Goal: Task Accomplishment & Management: Use online tool/utility

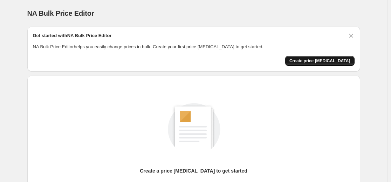
click at [328, 60] on span "Create price change job" at bounding box center [319, 61] width 61 height 6
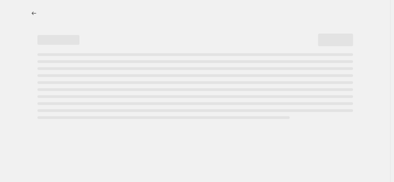
select select "percentage"
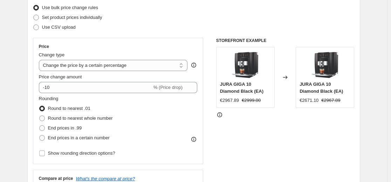
scroll to position [91, 0]
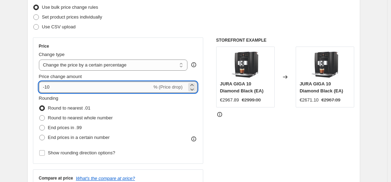
click at [102, 88] on input "-10" at bounding box center [95, 87] width 113 height 11
type input "-1"
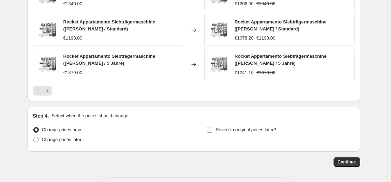
scroll to position [500, 0]
click at [345, 160] on span "Continue" at bounding box center [347, 162] width 18 height 6
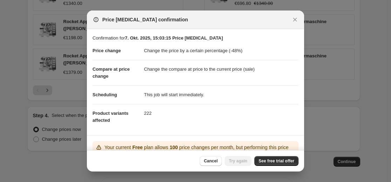
scroll to position [62, 0]
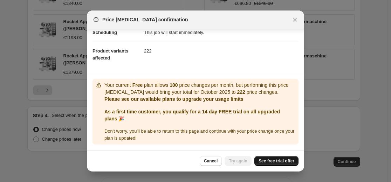
click at [277, 162] on span "See free trial offer" at bounding box center [276, 161] width 36 height 6
click at [237, 162] on span "Try again" at bounding box center [238, 161] width 19 height 6
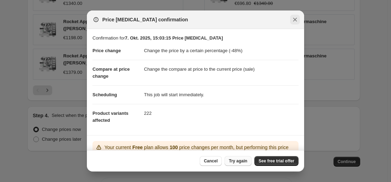
click at [295, 20] on icon "Close" at bounding box center [295, 20] width 4 height 4
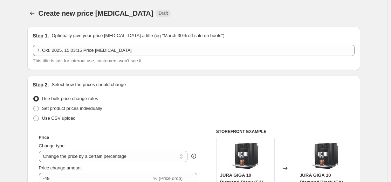
scroll to position [500, 0]
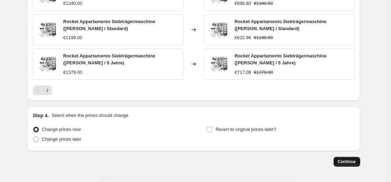
click at [348, 162] on span "Continue" at bounding box center [347, 162] width 18 height 6
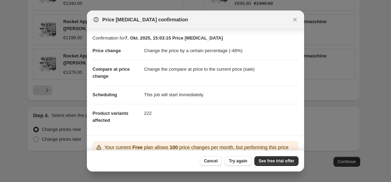
scroll to position [62, 0]
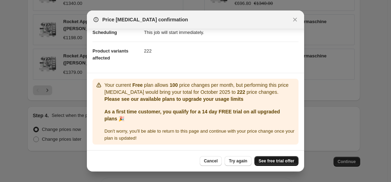
click at [266, 162] on span "See free trial offer" at bounding box center [276, 161] width 36 height 6
click at [297, 17] on icon "Close" at bounding box center [294, 19] width 7 height 7
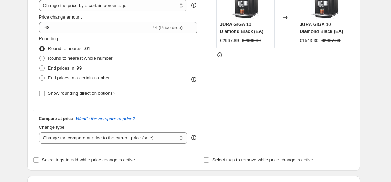
scroll to position [151, 0]
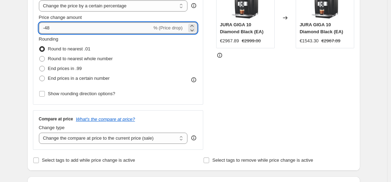
click at [82, 29] on input "-48" at bounding box center [95, 27] width 113 height 11
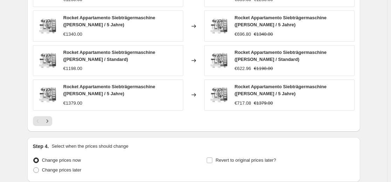
scroll to position [527, 0]
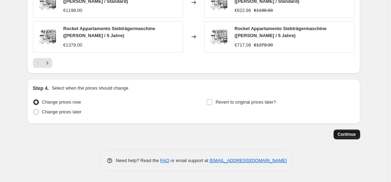
type input "-47"
click at [347, 136] on span "Continue" at bounding box center [347, 135] width 18 height 6
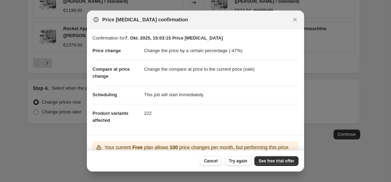
scroll to position [62, 0]
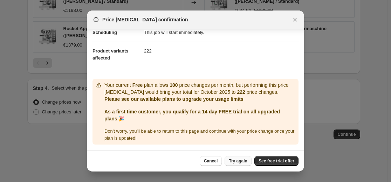
click at [236, 164] on span "Try again" at bounding box center [238, 161] width 19 height 6
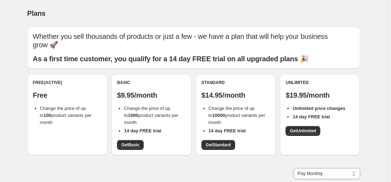
click at [64, 89] on div "Free (Active) Free Change the price of up to 100 product variants per month" at bounding box center [67, 103] width 69 height 46
click at [71, 113] on span "Change the price of up to 100 product variants per month" at bounding box center [65, 115] width 51 height 19
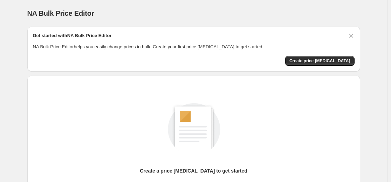
scroll to position [80, 0]
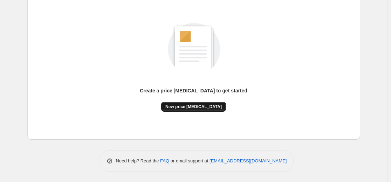
click at [187, 108] on span "New price [MEDICAL_DATA]" at bounding box center [193, 107] width 56 height 6
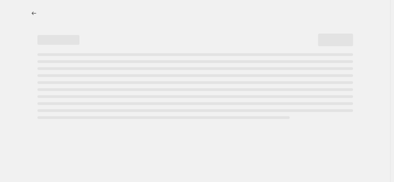
select select "percentage"
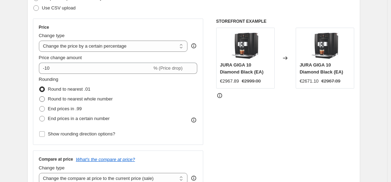
scroll to position [115, 0]
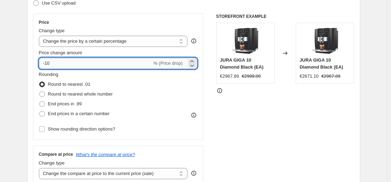
click at [79, 64] on input "-10" at bounding box center [95, 63] width 113 height 11
type input "-1"
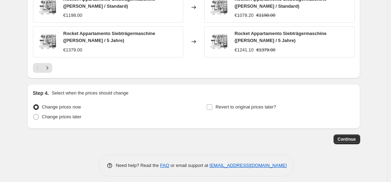
scroll to position [527, 0]
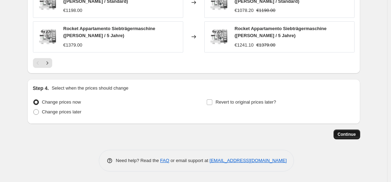
type input "-48"
click at [343, 135] on span "Continue" at bounding box center [347, 135] width 18 height 6
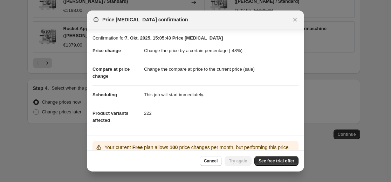
scroll to position [62, 0]
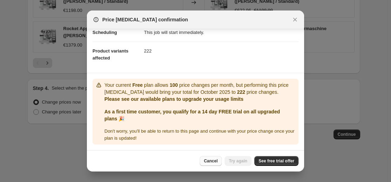
click at [214, 162] on span "Cancel" at bounding box center [211, 161] width 14 height 6
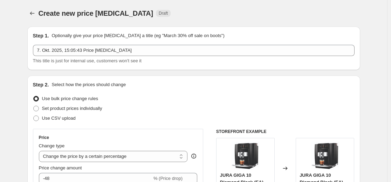
scroll to position [527, 0]
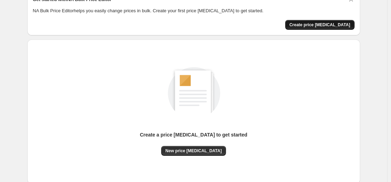
scroll to position [36, 0]
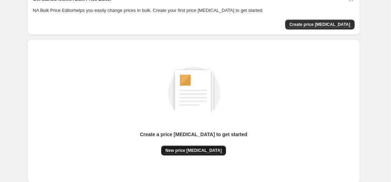
click at [203, 152] on span "New price [MEDICAL_DATA]" at bounding box center [193, 151] width 56 height 6
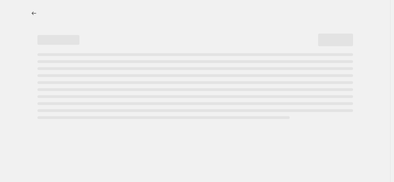
select select "percentage"
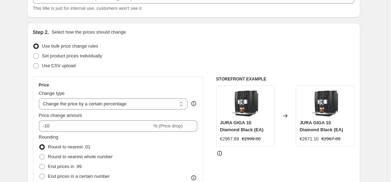
scroll to position [53, 0]
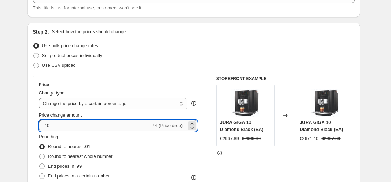
click at [114, 129] on input "-10" at bounding box center [95, 125] width 113 height 11
type input "-1"
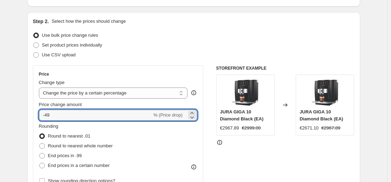
scroll to position [64, 0]
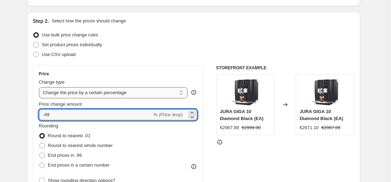
type input "-49"
click at [154, 96] on select "Change the price to a certain amount Change the price by a certain amount Chang…" at bounding box center [113, 92] width 149 height 11
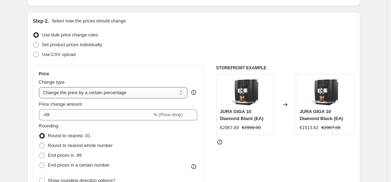
click at [154, 96] on select "Change the price to a certain amount Change the price by a certain amount Chang…" at bounding box center [113, 92] width 149 height 11
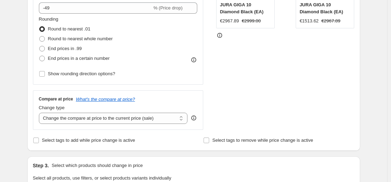
scroll to position [170, 0]
click at [44, 49] on span at bounding box center [42, 49] width 6 height 6
click at [40, 47] on input "End prices in .99" at bounding box center [39, 46] width 0 height 0
radio input "true"
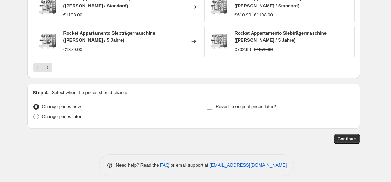
scroll to position [527, 0]
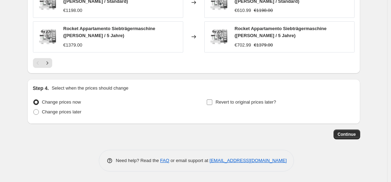
click at [212, 104] on input "Revert to original prices later?" at bounding box center [210, 102] width 6 height 6
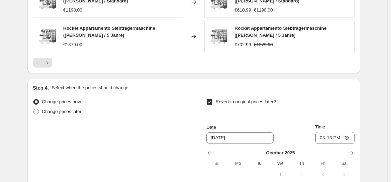
click at [211, 102] on input "Revert to original prices later?" at bounding box center [210, 102] width 6 height 6
checkbox input "false"
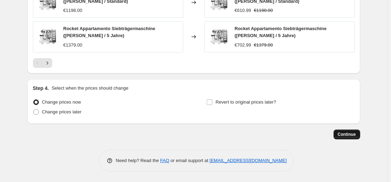
click at [341, 135] on span "Continue" at bounding box center [347, 135] width 18 height 6
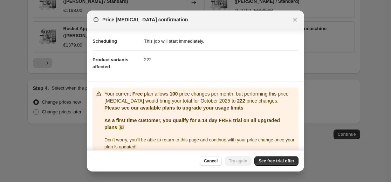
scroll to position [62, 0]
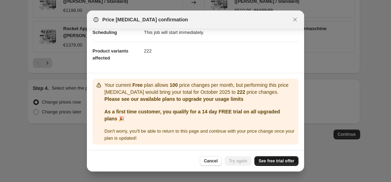
click at [270, 164] on span "See free trial offer" at bounding box center [276, 161] width 36 height 6
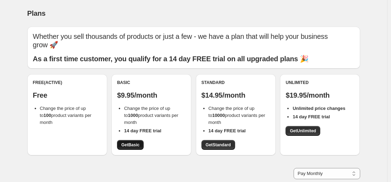
click at [128, 147] on span "Get Basic" at bounding box center [130, 145] width 18 height 6
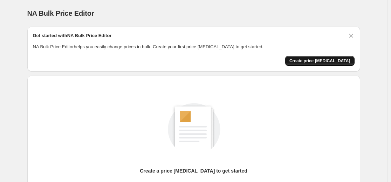
click at [317, 60] on span "Create price [MEDICAL_DATA]" at bounding box center [319, 61] width 61 height 6
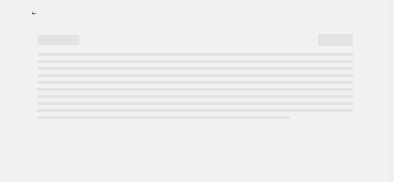
select select "percentage"
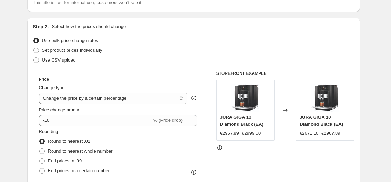
scroll to position [58, 0]
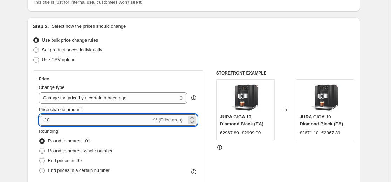
click at [118, 119] on input "-10" at bounding box center [95, 120] width 113 height 11
type input "-1"
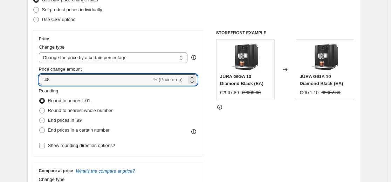
scroll to position [99, 0]
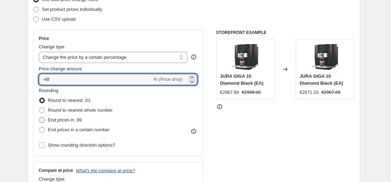
type input "-48"
click at [43, 120] on span at bounding box center [42, 120] width 6 height 6
click at [40, 118] on input "End prices in .99" at bounding box center [39, 117] width 0 height 0
radio input "true"
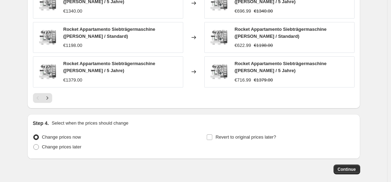
scroll to position [499, 0]
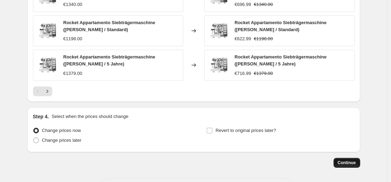
click at [343, 160] on button "Continue" at bounding box center [346, 163] width 27 height 10
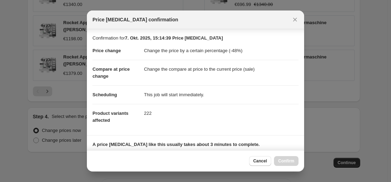
scroll to position [113, 0]
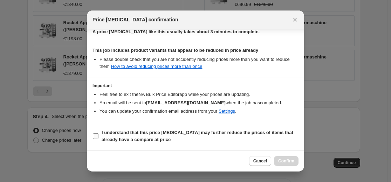
click at [94, 134] on input "I understand that this price [MEDICAL_DATA] may further reduce the prices of it…" at bounding box center [96, 136] width 6 height 6
checkbox input "true"
click at [286, 161] on span "Confirm" at bounding box center [286, 161] width 16 height 6
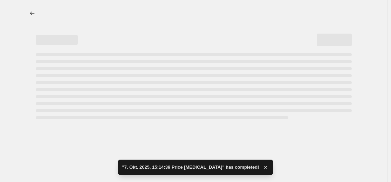
select select "percentage"
